Goal: Information Seeking & Learning: Learn about a topic

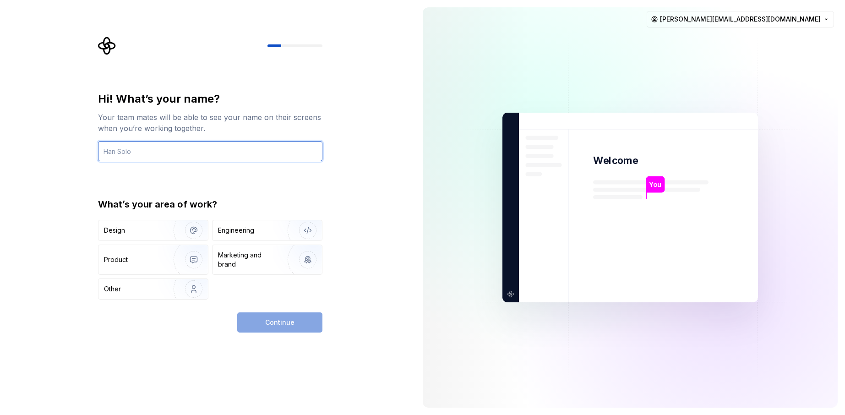
click at [185, 147] on input "text" at bounding box center [210, 151] width 224 height 20
type input "[PERSON_NAME]"
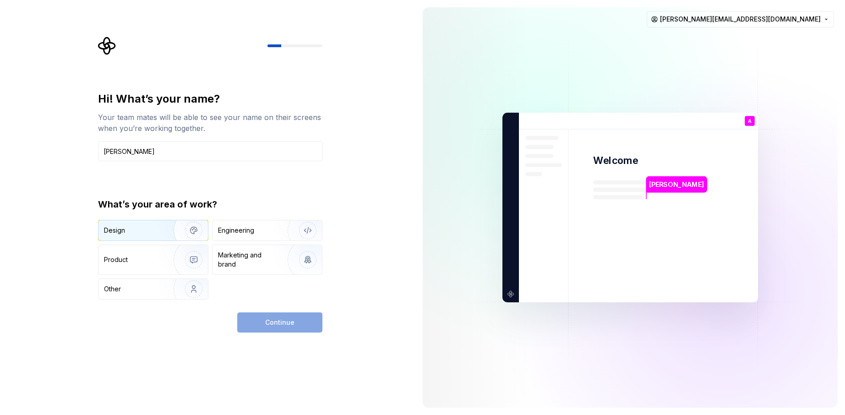
click at [178, 230] on img "button" at bounding box center [187, 230] width 59 height 61
click at [306, 315] on button "Continue" at bounding box center [279, 322] width 85 height 20
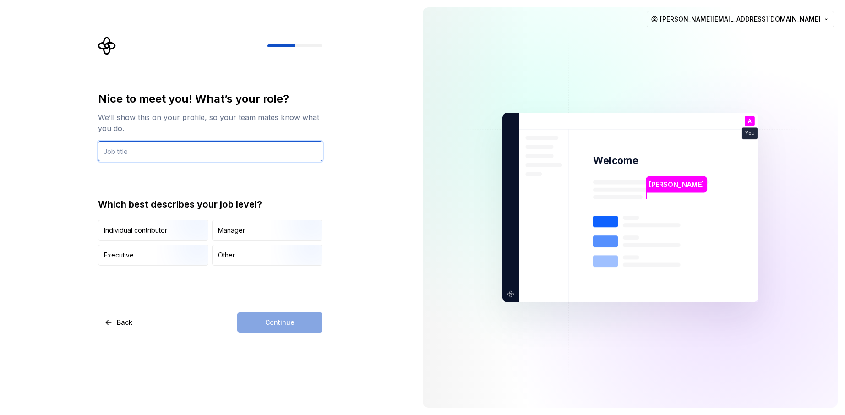
click at [170, 155] on input "text" at bounding box center [210, 151] width 224 height 20
type input "UX"
click at [185, 229] on img "button" at bounding box center [186, 241] width 59 height 61
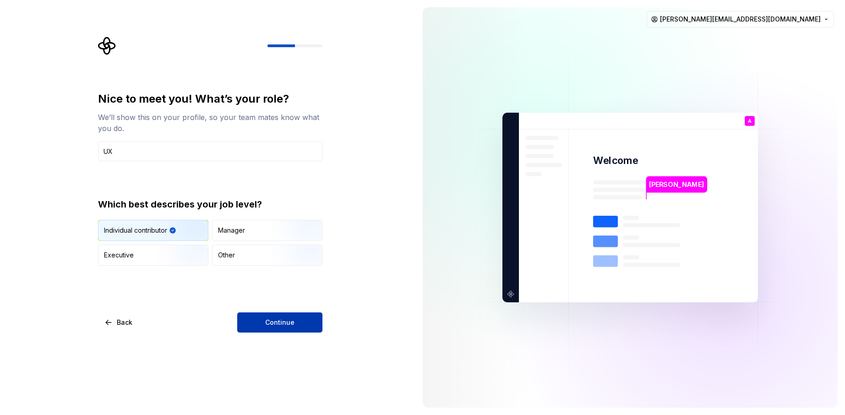
click at [281, 320] on span "Continue" at bounding box center [279, 322] width 29 height 9
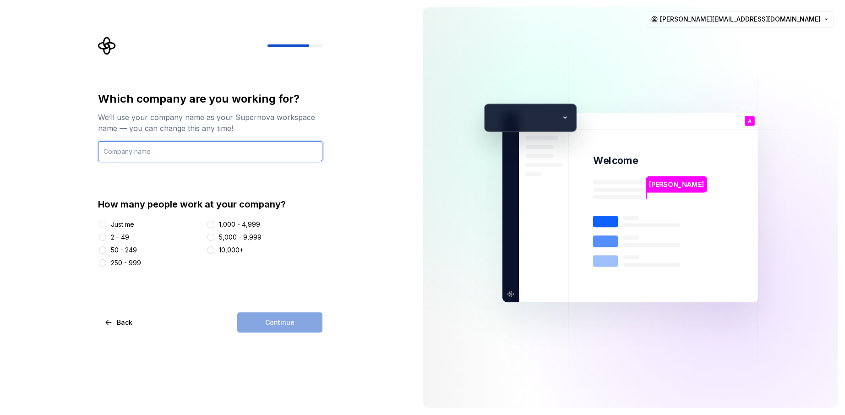
type input "U"
type input "EDX"
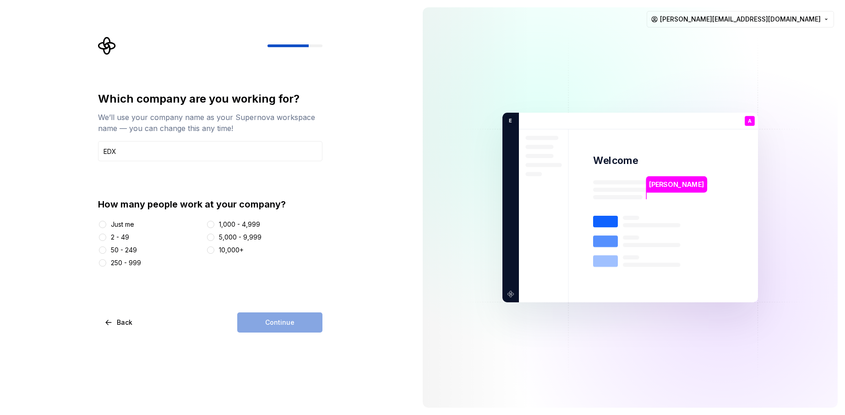
click at [133, 263] on div "250 - 999" at bounding box center [126, 262] width 30 height 9
click at [106, 263] on button "250 - 999" at bounding box center [102, 262] width 7 height 7
click at [231, 309] on div "Which company are you working for? We’ll use your company name as your Supernov…" at bounding box center [210, 212] width 224 height 241
click at [241, 315] on button "Continue" at bounding box center [279, 322] width 85 height 20
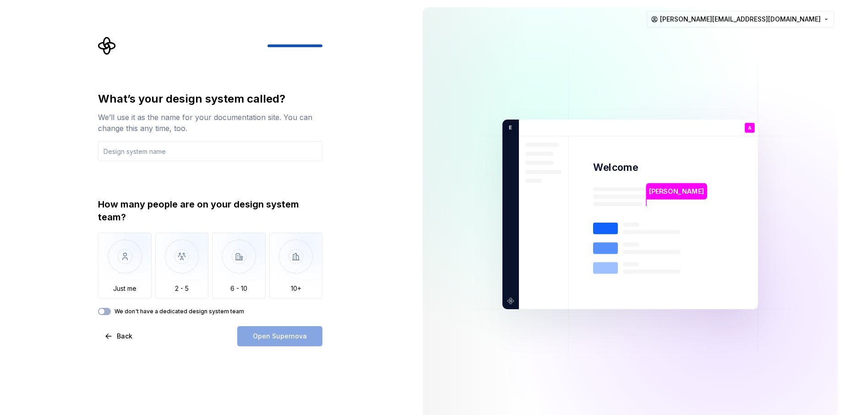
click at [172, 317] on div "What’s your design system called? We’ll use it as the name for your documentati…" at bounding box center [210, 219] width 224 height 255
click at [106, 315] on button "We don't have a dedicated design system team" at bounding box center [104, 311] width 13 height 7
click at [245, 340] on div "Open Supernova" at bounding box center [279, 336] width 85 height 20
click at [194, 151] on input "text" at bounding box center [210, 151] width 224 height 20
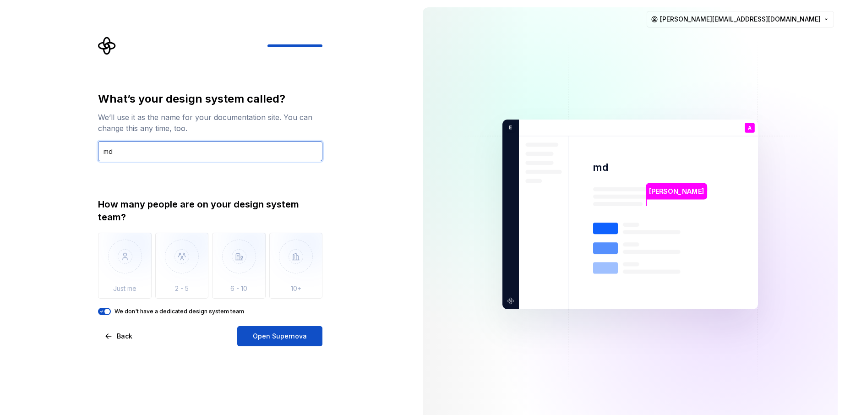
type input "m"
type input ","
type input "MBDS"
click at [313, 345] on button "Open Supernova" at bounding box center [279, 336] width 85 height 20
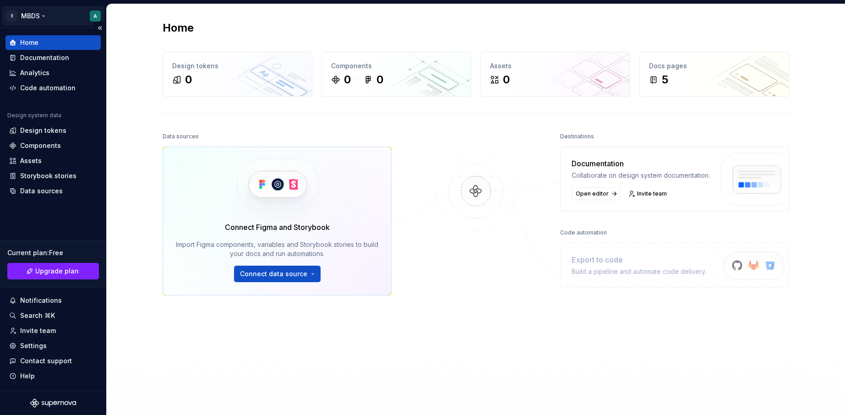
click at [12, 13] on html "E MBDS A Home Documentation Analytics Code automation Design system data Design…" at bounding box center [422, 207] width 845 height 415
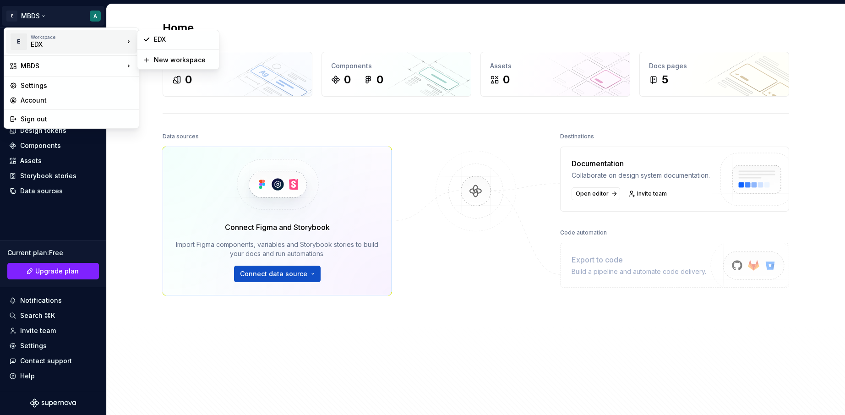
click at [45, 39] on div "Workspace" at bounding box center [77, 36] width 93 height 5
click at [168, 35] on div "EDX" at bounding box center [184, 39] width 60 height 9
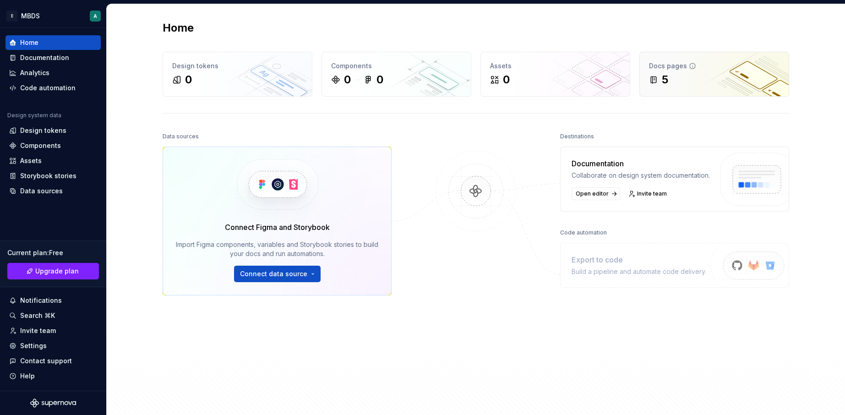
click at [722, 64] on div "Docs pages" at bounding box center [714, 65] width 130 height 9
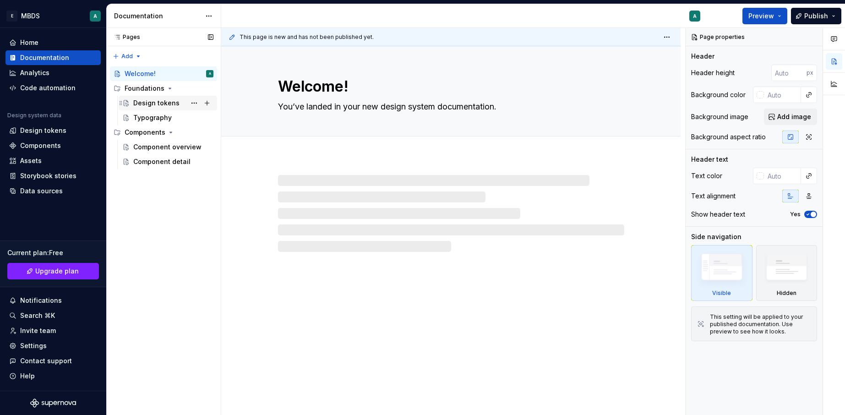
click at [168, 99] on div "Design tokens" at bounding box center [156, 102] width 46 height 9
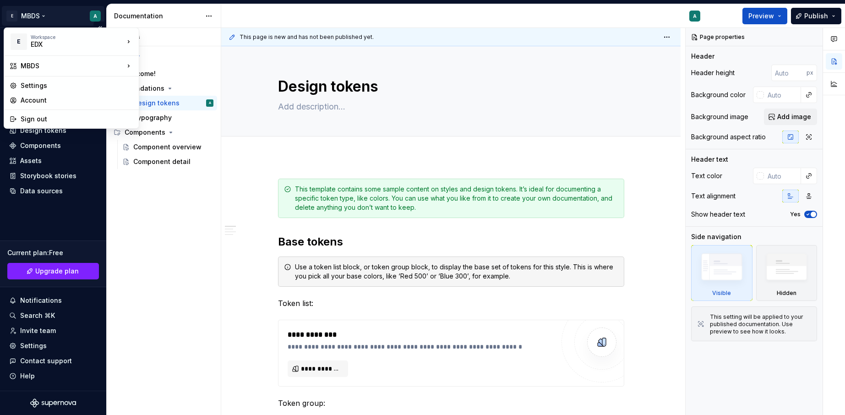
click at [96, 20] on html "E MBDS A Home Documentation Analytics Code automation Design system data Design…" at bounding box center [422, 207] width 845 height 415
click at [89, 99] on div "Account" at bounding box center [77, 100] width 113 height 9
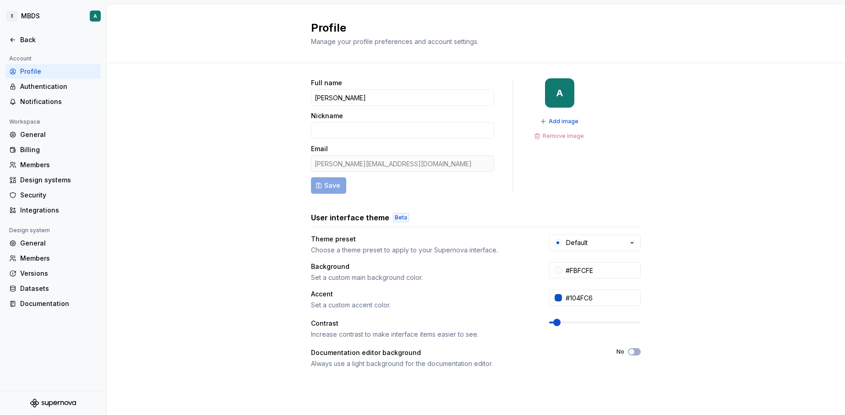
scroll to position [2, 0]
click at [8, 39] on div "Back" at bounding box center [52, 40] width 95 height 15
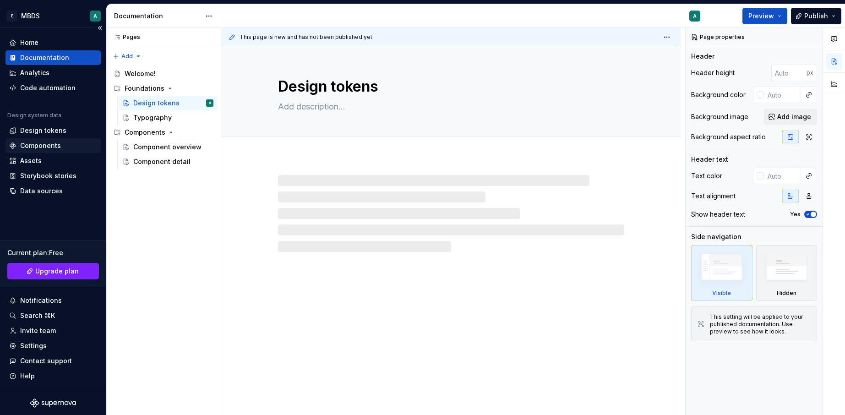
type textarea "*"
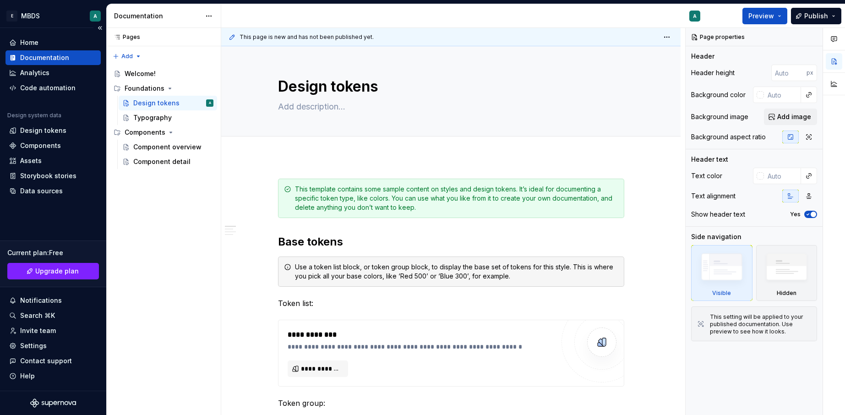
click at [55, 122] on div "Design system data" at bounding box center [52, 117] width 95 height 11
click at [61, 129] on div "Design tokens" at bounding box center [43, 130] width 46 height 9
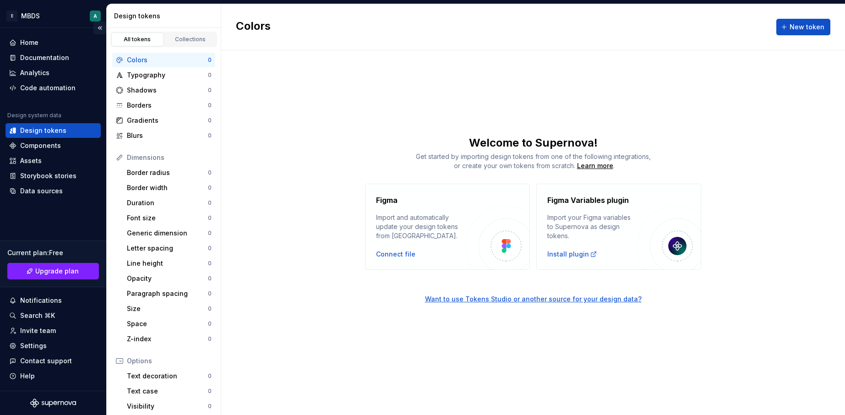
click at [99, 24] on button "Collapse sidebar" at bounding box center [99, 28] width 13 height 13
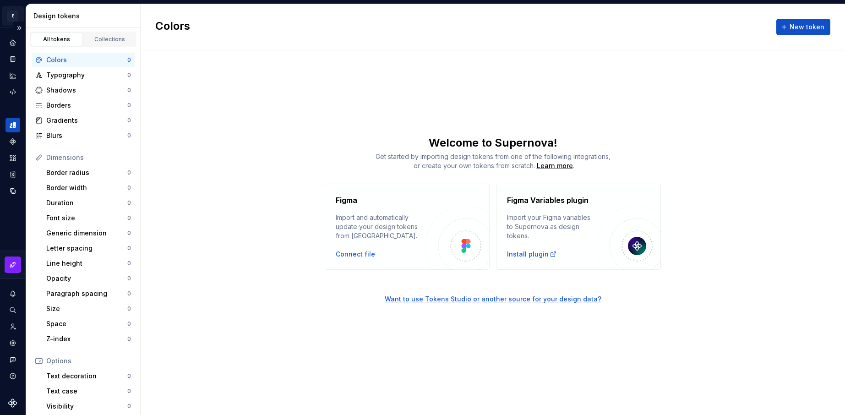
click at [14, 16] on html "E MBDS A Design system data Design tokens All tokens Collections Colors 0 Typog…" at bounding box center [422, 207] width 845 height 415
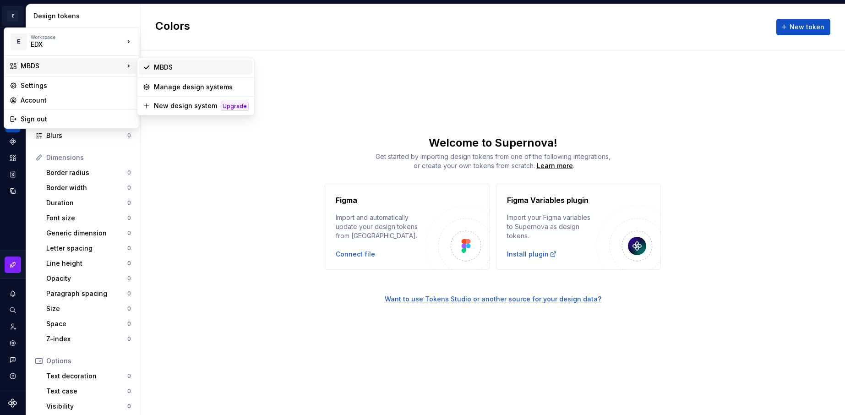
click at [214, 60] on div "MBDS" at bounding box center [195, 67] width 113 height 15
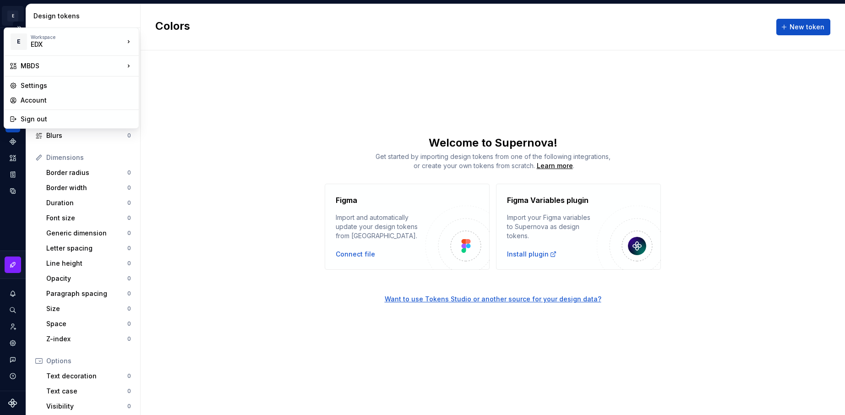
click at [11, 16] on html "E MBDS A Design system data Design tokens All tokens Collections Colors 0 Typog…" at bounding box center [422, 207] width 845 height 415
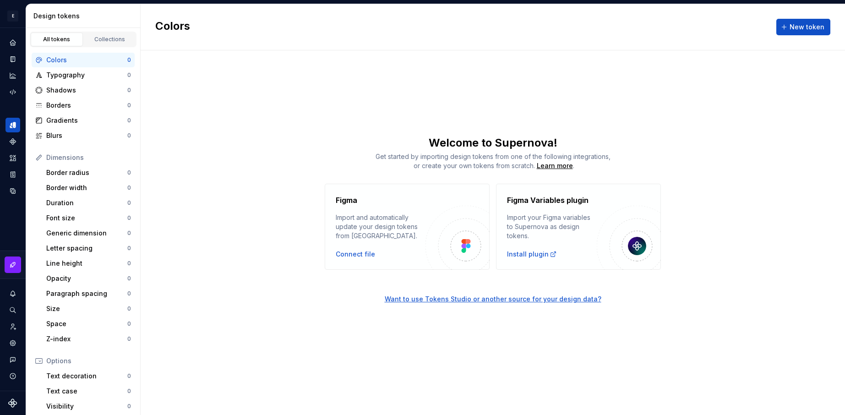
drag, startPoint x: 383, startPoint y: 155, endPoint x: 624, endPoint y: 162, distance: 241.4
click at [624, 162] on html "E MBDS A Design system data Design tokens All tokens Collections Colors 0 Typog…" at bounding box center [422, 207] width 845 height 415
click at [190, 101] on div "Colors New token Welcome to Supernova! Get started by importing design tokens f…" at bounding box center [493, 209] width 704 height 411
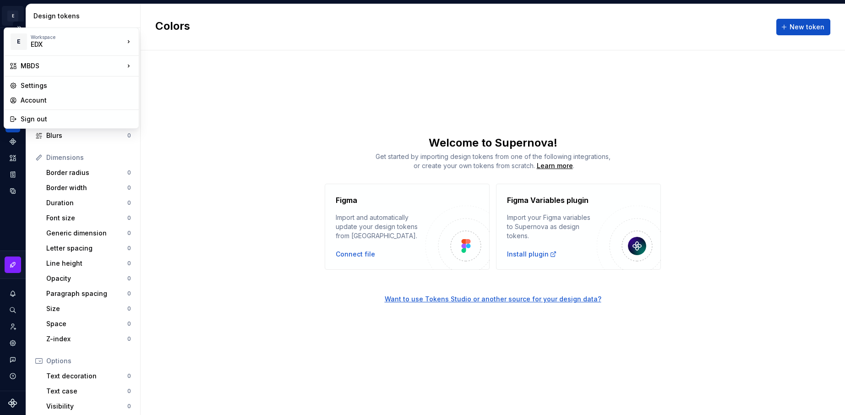
click at [17, 18] on html "E MBDS A Design system data Design tokens All tokens Collections Colors 0 Typog…" at bounding box center [422, 207] width 845 height 415
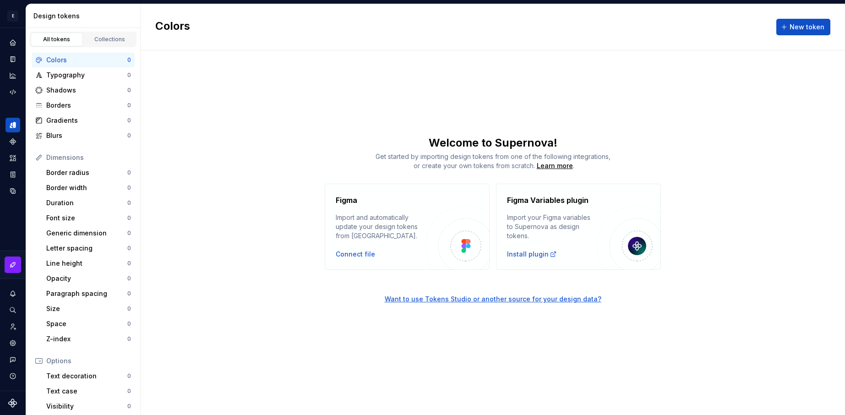
drag, startPoint x: 326, startPoint y: 351, endPoint x: 301, endPoint y: 322, distance: 37.7
click at [326, 351] on html "E MBDS A Design system data Design tokens All tokens Collections Colors 0 Typog…" at bounding box center [422, 207] width 845 height 415
click at [15, 24] on button "Expand sidebar" at bounding box center [19, 28] width 13 height 13
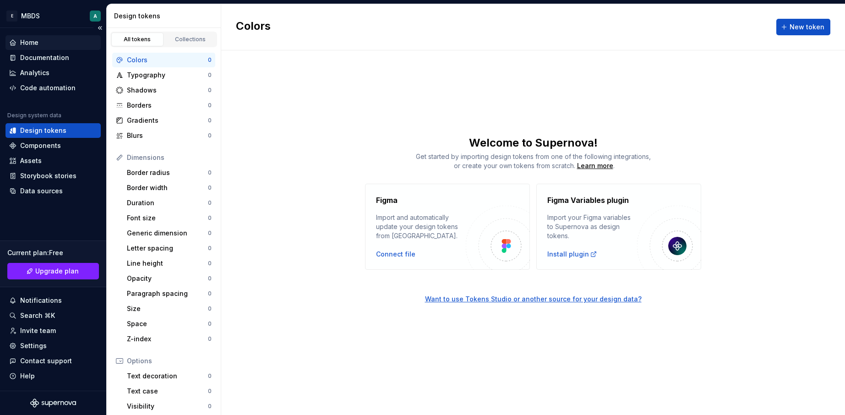
click at [19, 40] on div "Home" at bounding box center [53, 42] width 88 height 9
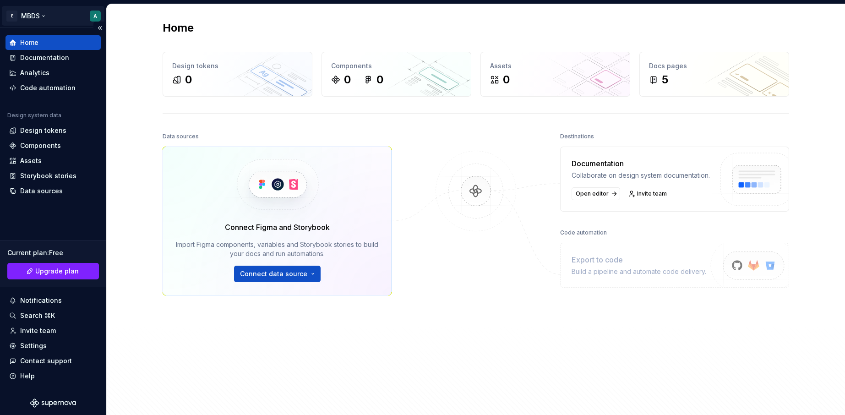
click at [97, 13] on html "E MBDS A Home Documentation Analytics Code automation Design system data Design…" at bounding box center [422, 207] width 845 height 415
